Goal: Transaction & Acquisition: Purchase product/service

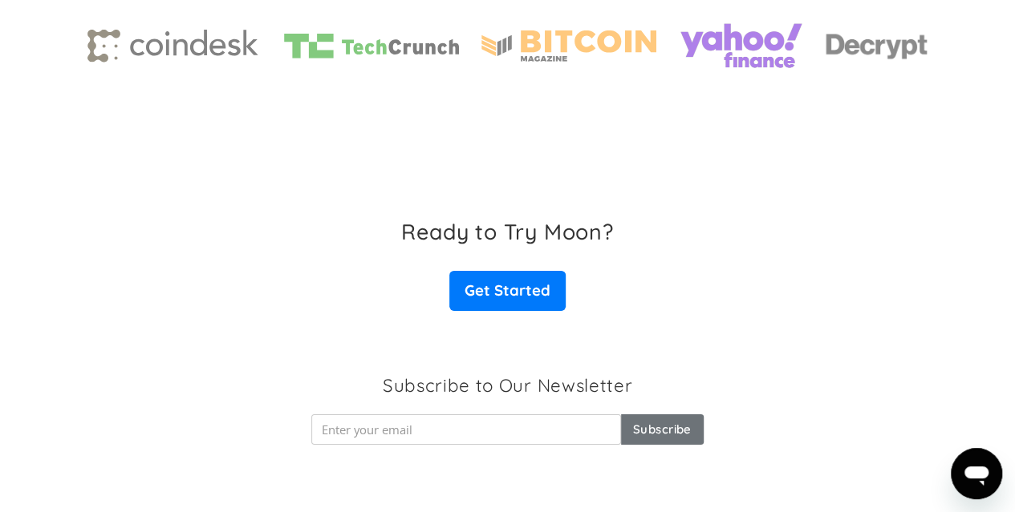
scroll to position [2566, 0]
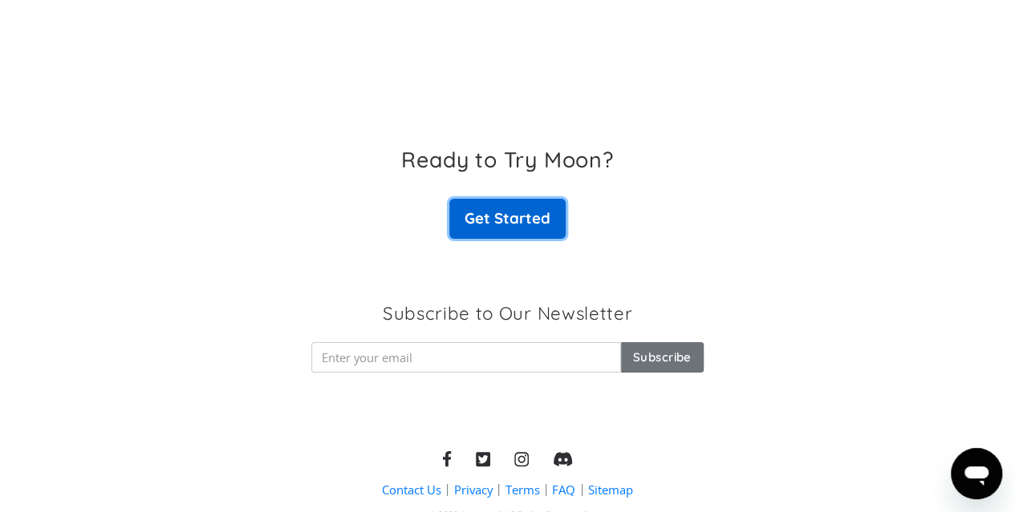
click at [507, 232] on link "Get Started" at bounding box center [506, 219] width 115 height 40
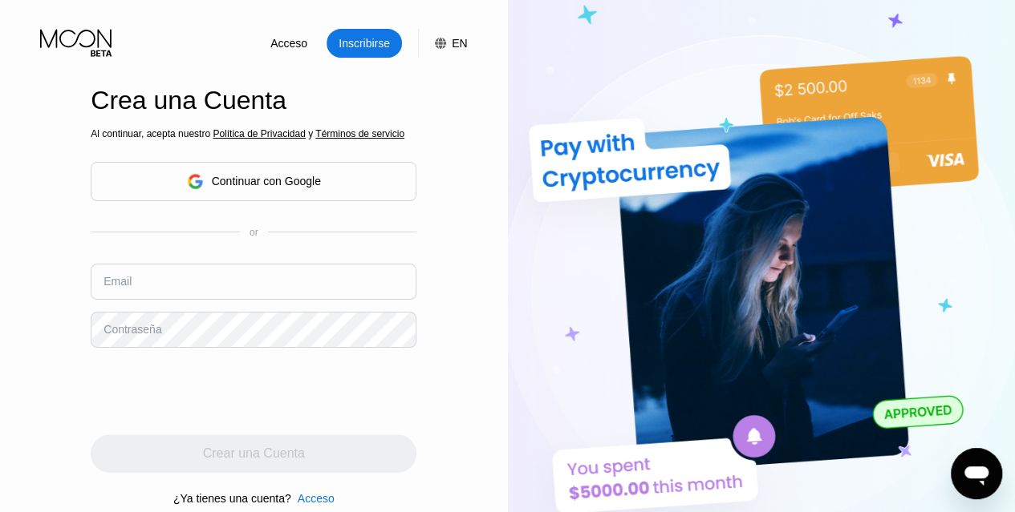
click at [281, 179] on div "Continuar con Google" at bounding box center [266, 181] width 109 height 13
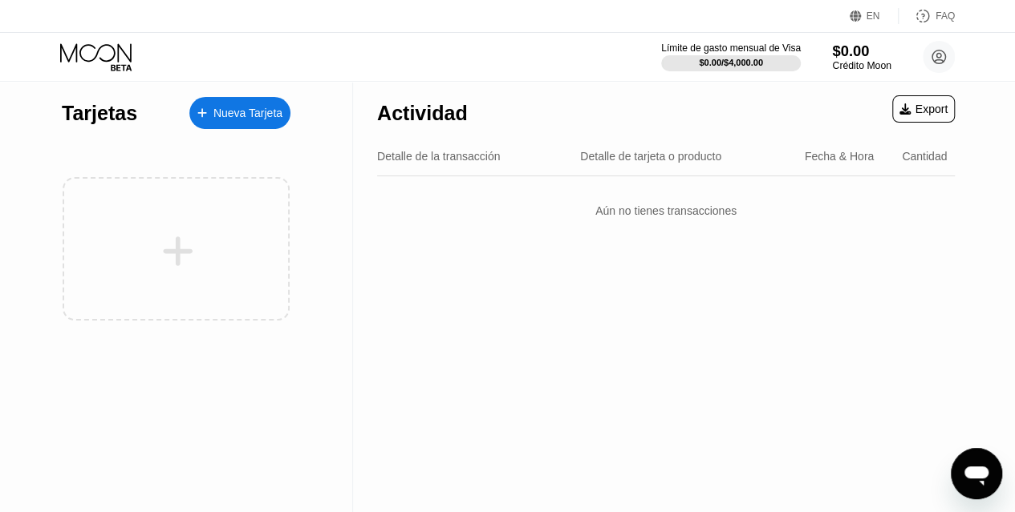
click at [857, 52] on div "$0.00" at bounding box center [861, 51] width 59 height 17
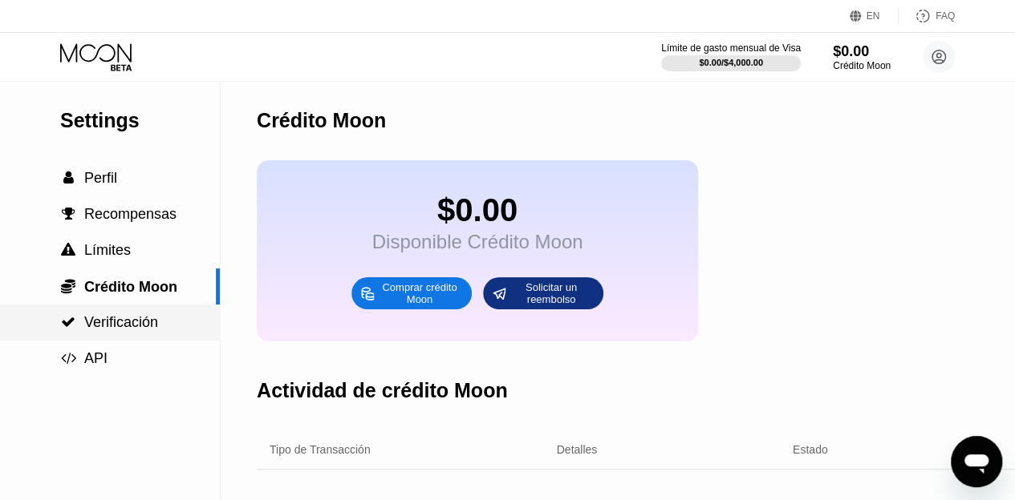
click at [176, 318] on div " Verificación" at bounding box center [110, 322] width 220 height 17
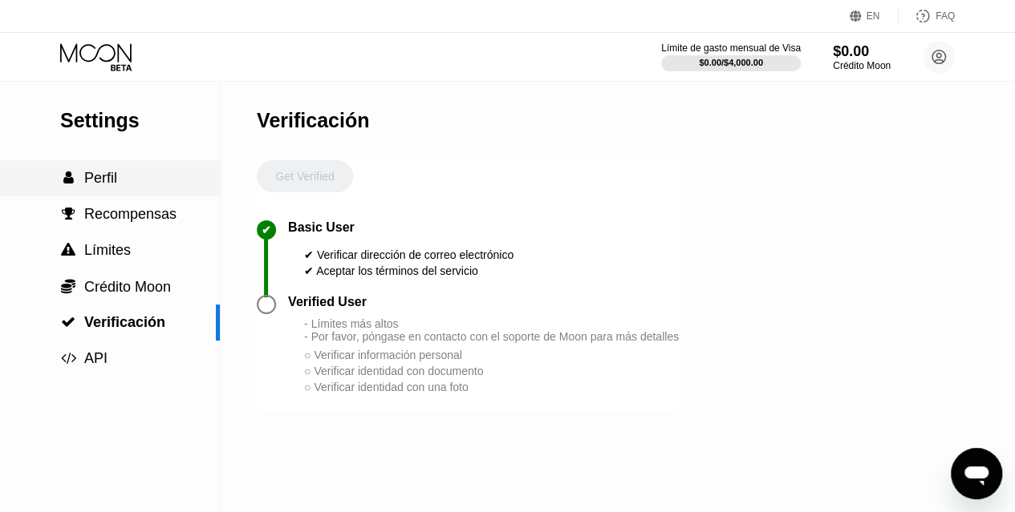
click at [131, 182] on div " Perfil" at bounding box center [110, 178] width 220 height 17
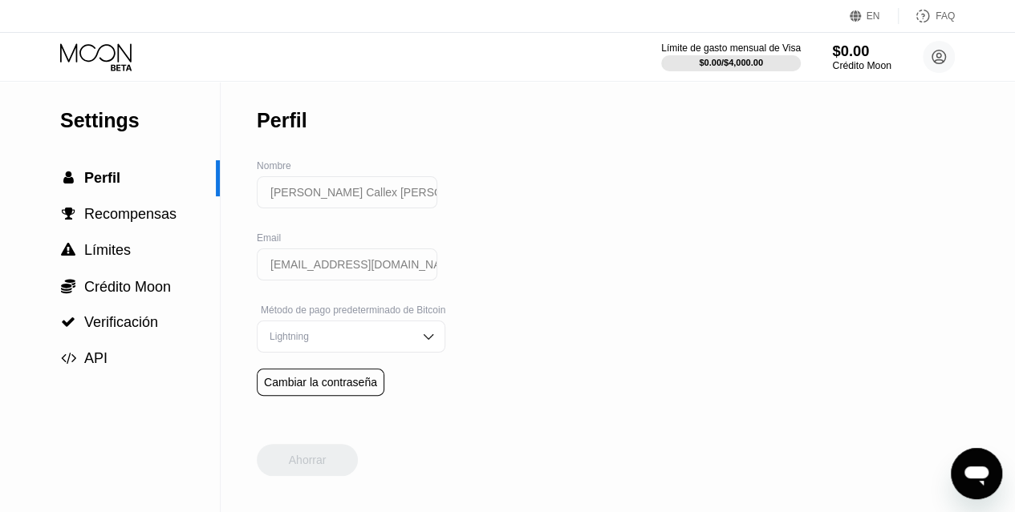
click at [854, 61] on div "Crédito Moon" at bounding box center [861, 65] width 59 height 11
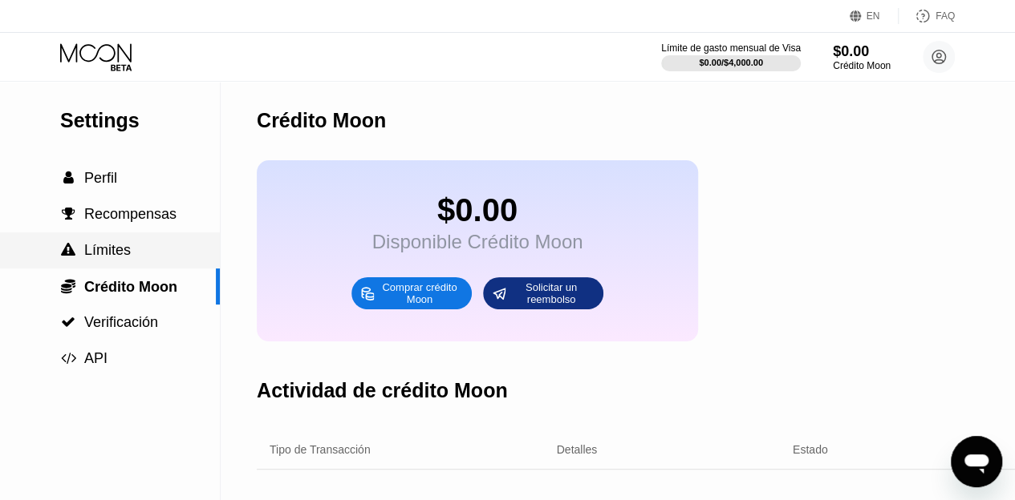
click at [160, 259] on div " Límites" at bounding box center [110, 250] width 220 height 17
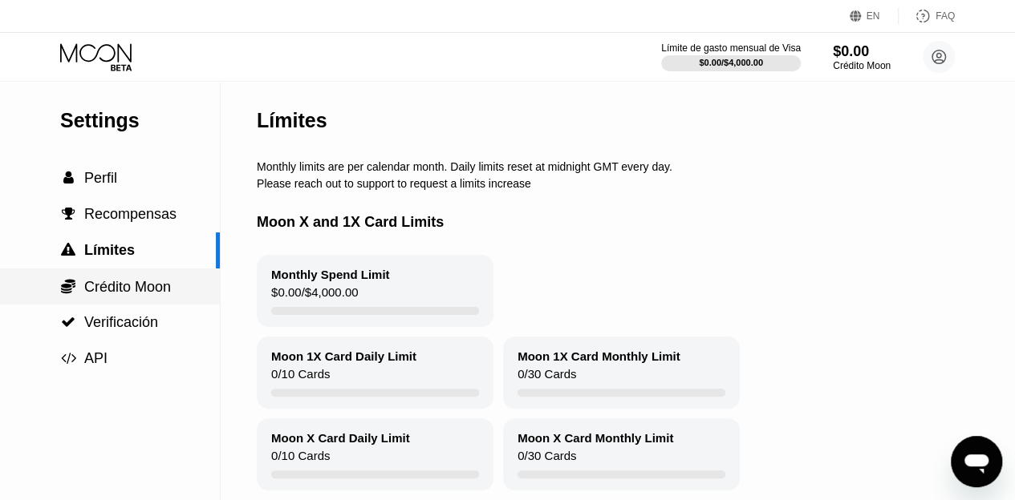
click at [148, 294] on span "Crédito Moon" at bounding box center [127, 287] width 87 height 16
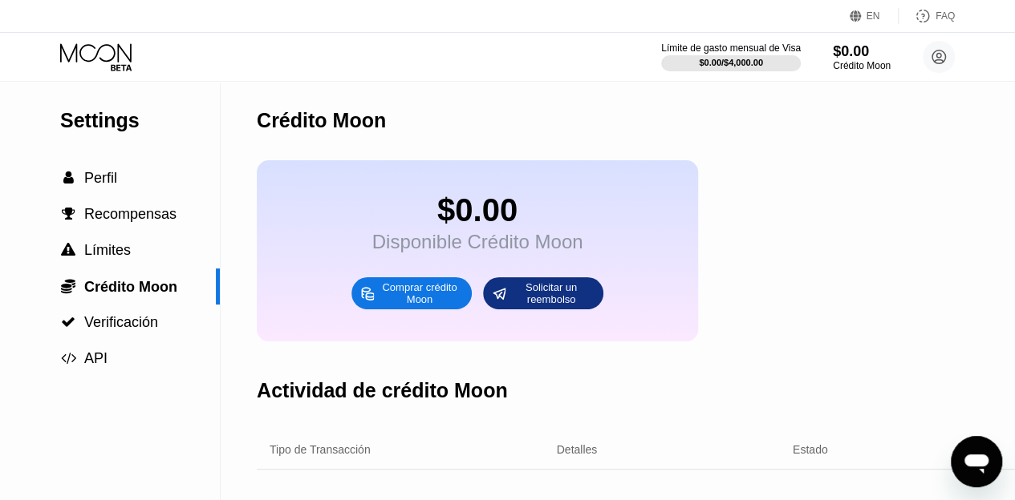
click at [490, 192] on div "$0.00 Disponible Crédito Moon Comprar crédito Moon Solicitar un reembolso" at bounding box center [477, 250] width 441 height 181
click at [486, 201] on div "$0.00" at bounding box center [477, 210] width 211 height 36
click at [482, 217] on div "$0.00" at bounding box center [477, 210] width 211 height 36
click at [391, 306] on div "Comprar crédito Moon" at bounding box center [419, 294] width 88 height 26
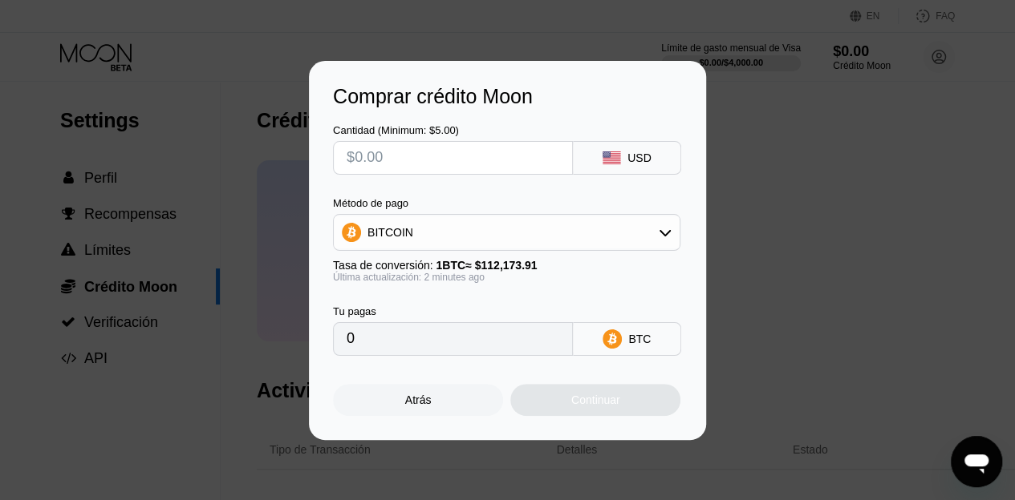
click at [549, 229] on div "BITCOIN" at bounding box center [507, 233] width 346 height 32
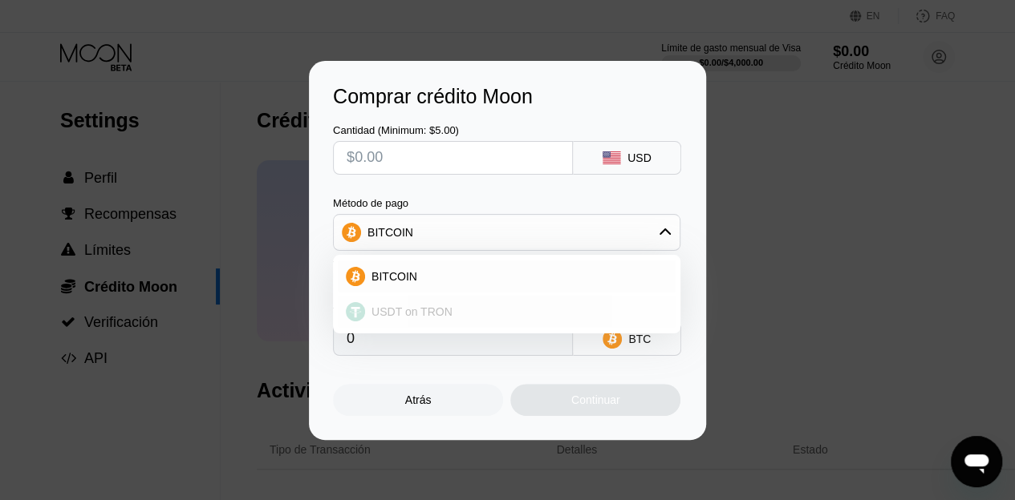
click at [476, 310] on div "USDT on TRON" at bounding box center [516, 312] width 302 height 13
type input "0.00"
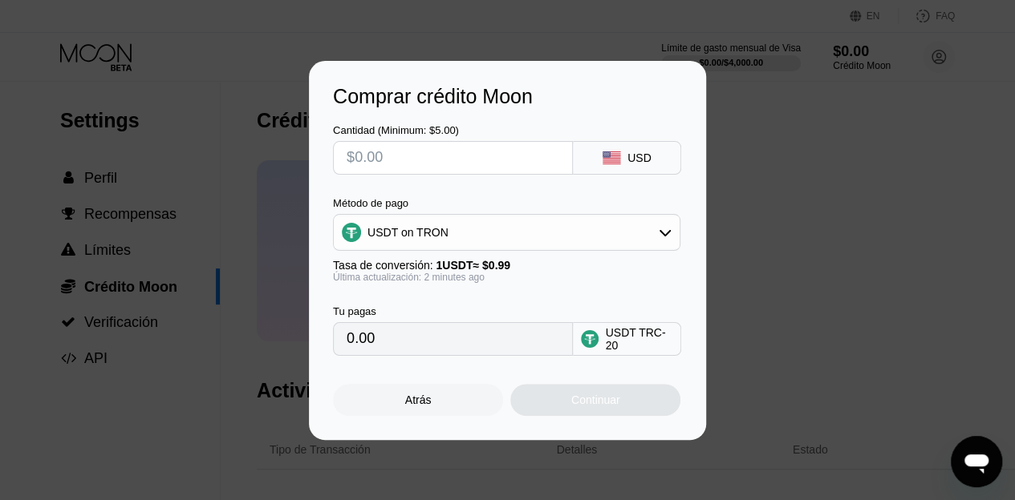
click at [422, 147] on input "text" at bounding box center [452, 158] width 213 height 32
click at [450, 413] on div "Atrás" at bounding box center [418, 400] width 170 height 32
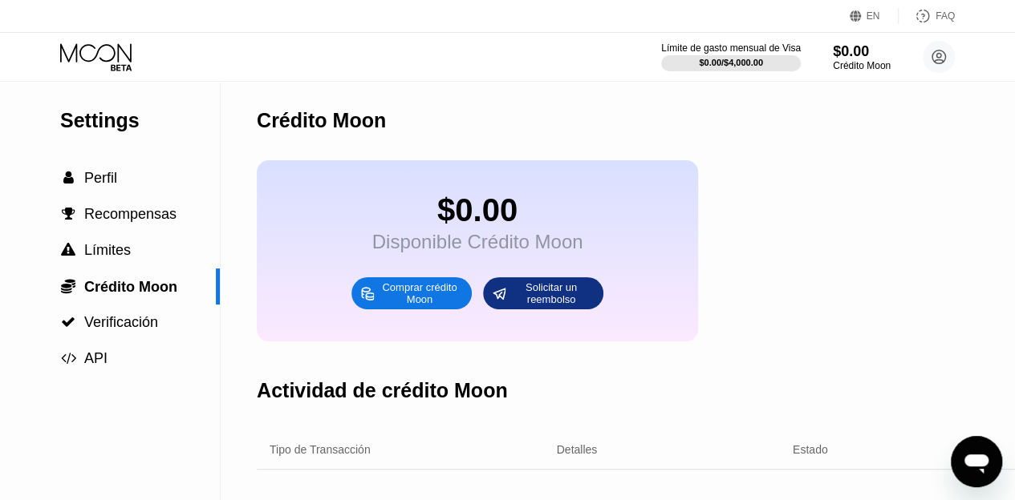
click at [115, 62] on icon at bounding box center [97, 57] width 75 height 28
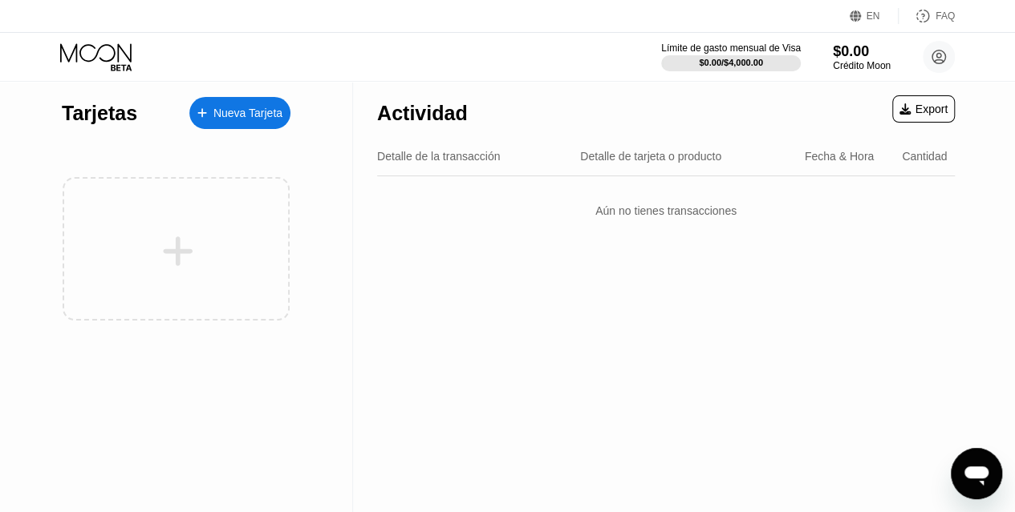
click at [248, 118] on div "Nueva Tarjeta" at bounding box center [247, 114] width 69 height 14
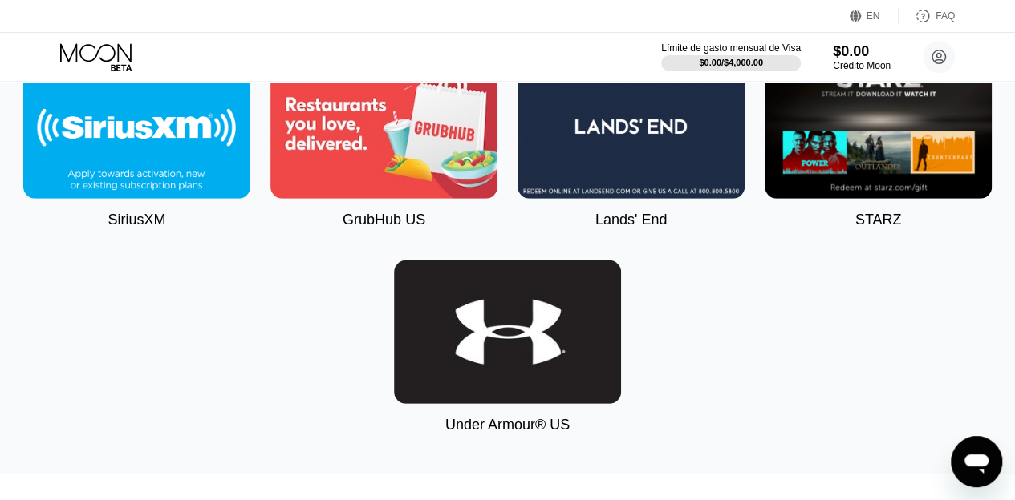
scroll to position [5096, 0]
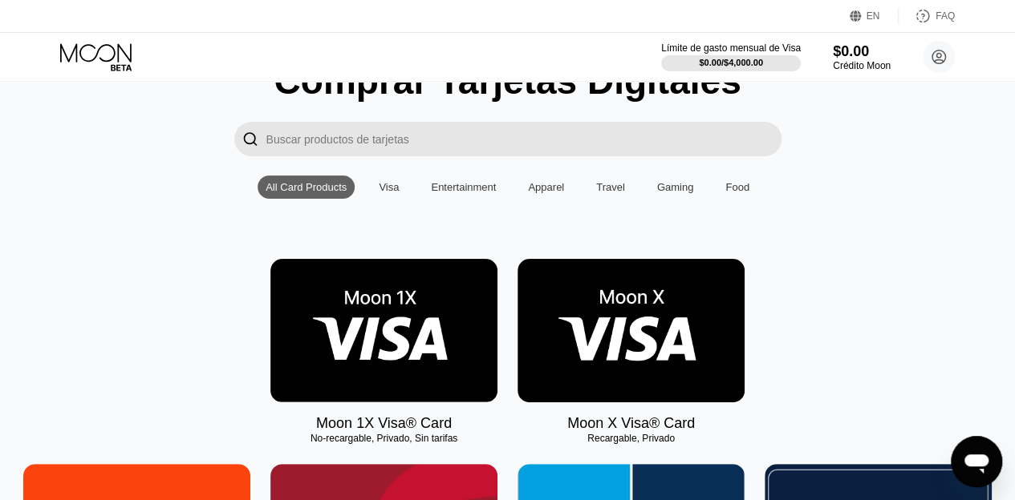
scroll to position [80, 0]
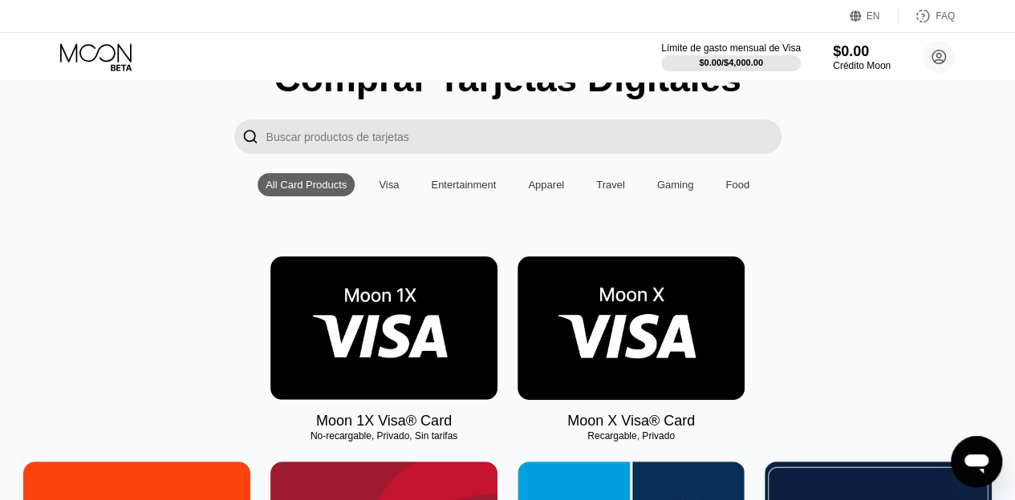
click at [603, 328] on img at bounding box center [630, 329] width 227 height 144
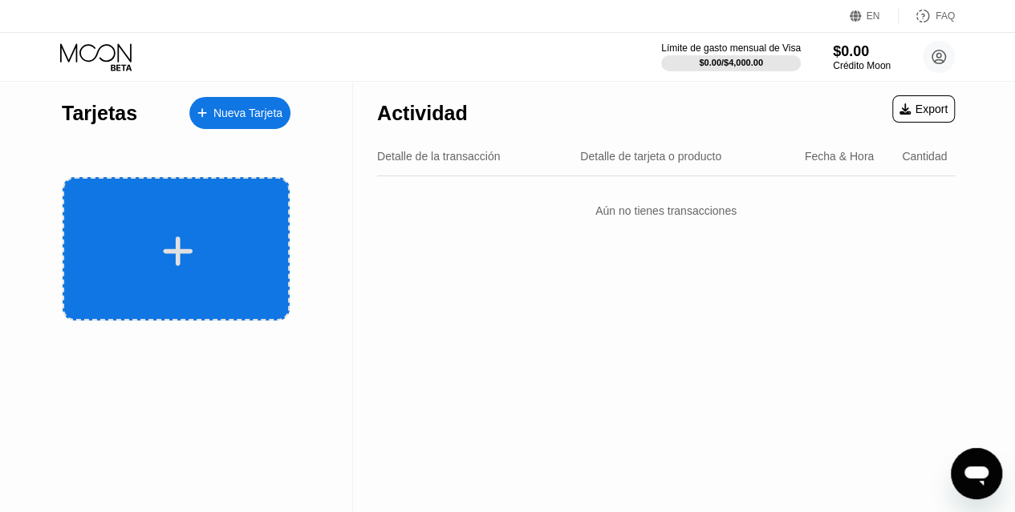
click at [208, 247] on div at bounding box center [178, 251] width 199 height 36
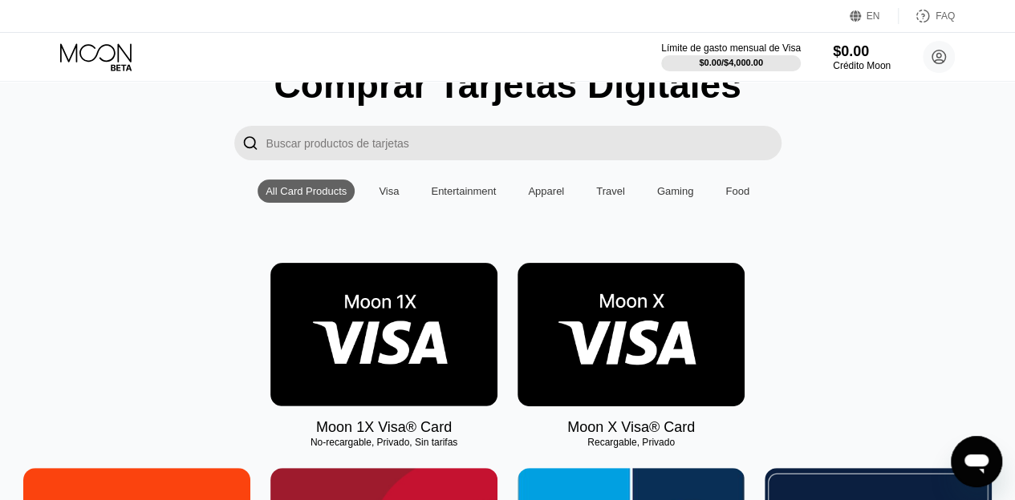
scroll to position [80, 0]
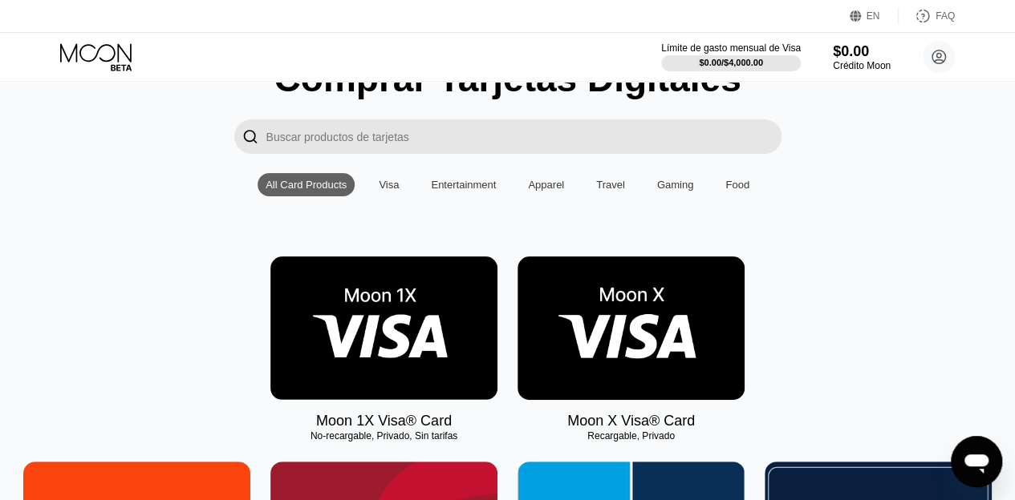
click at [363, 325] on img at bounding box center [383, 329] width 227 height 144
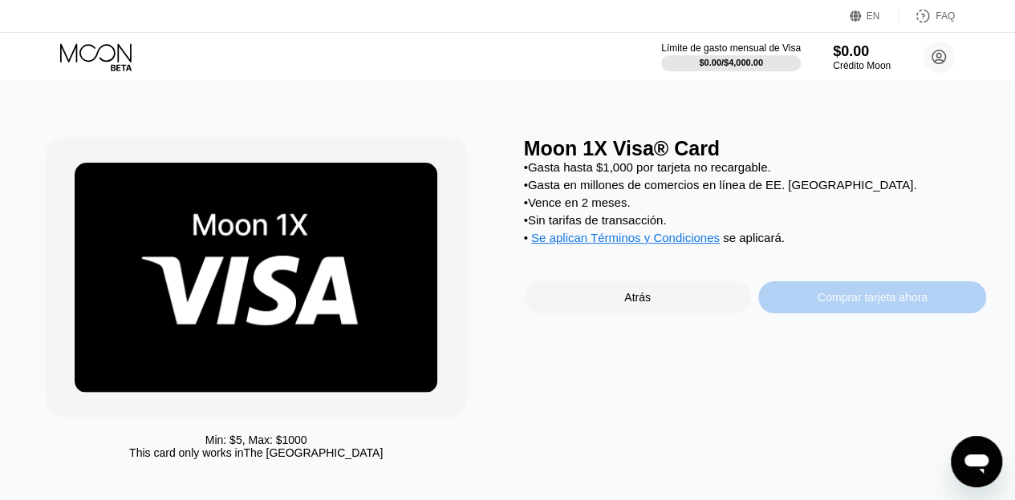
click at [849, 314] on div "Comprar tarjeta ahora" at bounding box center [872, 298] width 228 height 32
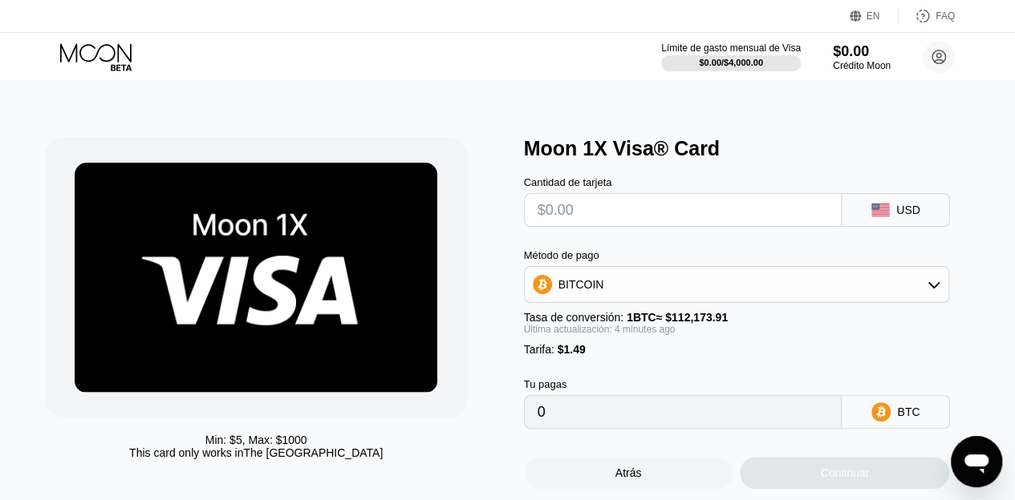
click at [626, 215] on input "text" at bounding box center [682, 210] width 291 height 32
type input "$1"
type input "0.00002221"
drag, startPoint x: 520, startPoint y: 213, endPoint x: 452, endPoint y: 213, distance: 67.4
click at [452, 213] on div "Min: $ 5 , Max: $ 1000 This card only works in The United States Moon 1X Visa® …" at bounding box center [508, 313] width 926 height 352
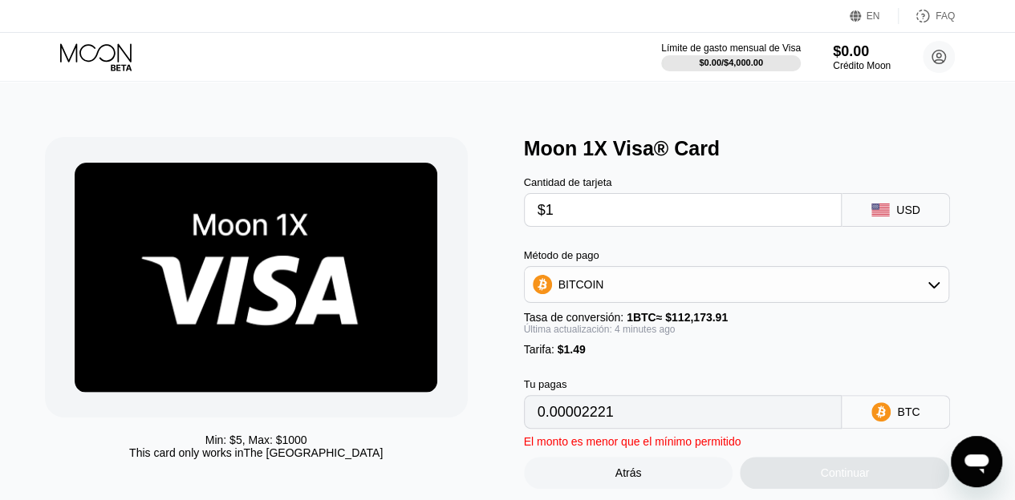
type input "$5"
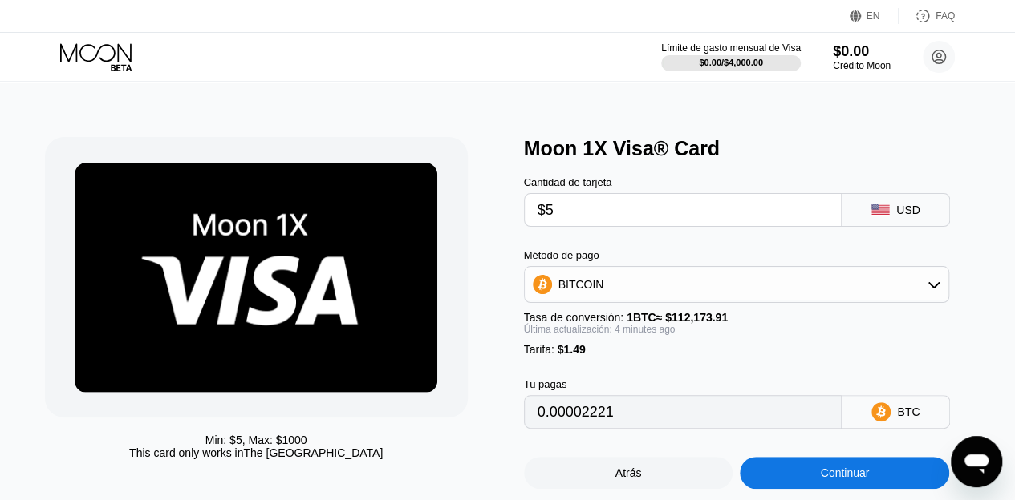
type input "0.00005789"
type input "$5"
click at [655, 180] on div "Cantidad de tarjeta" at bounding box center [683, 182] width 318 height 12
click at [824, 296] on div "BITCOIN" at bounding box center [737, 285] width 424 height 32
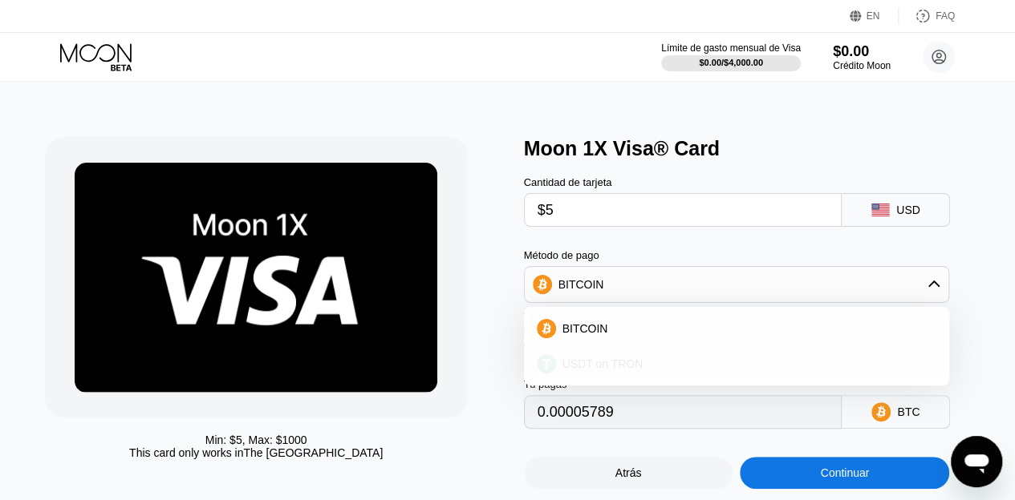
click at [654, 371] on div "USDT on TRON" at bounding box center [746, 364] width 381 height 13
type input "6.56"
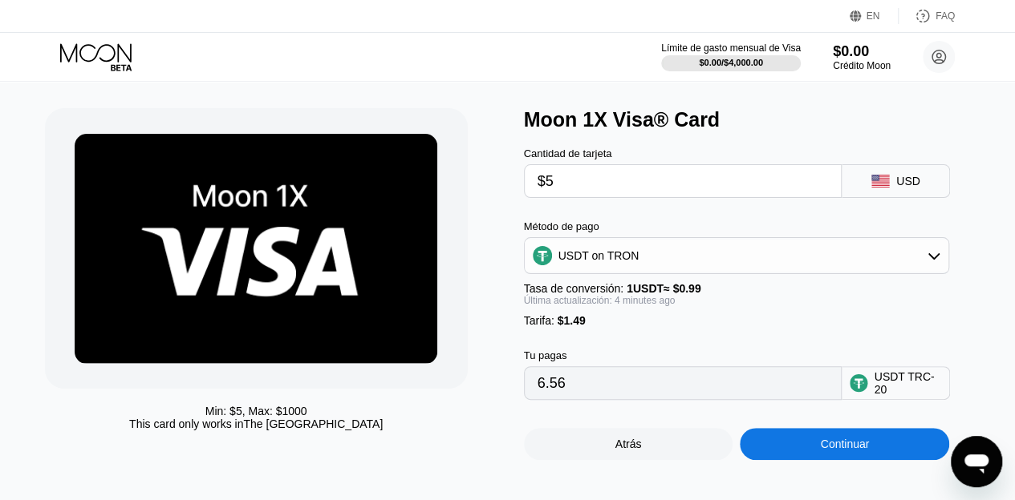
scroll to position [80, 0]
